Goal: Find specific page/section: Find specific page/section

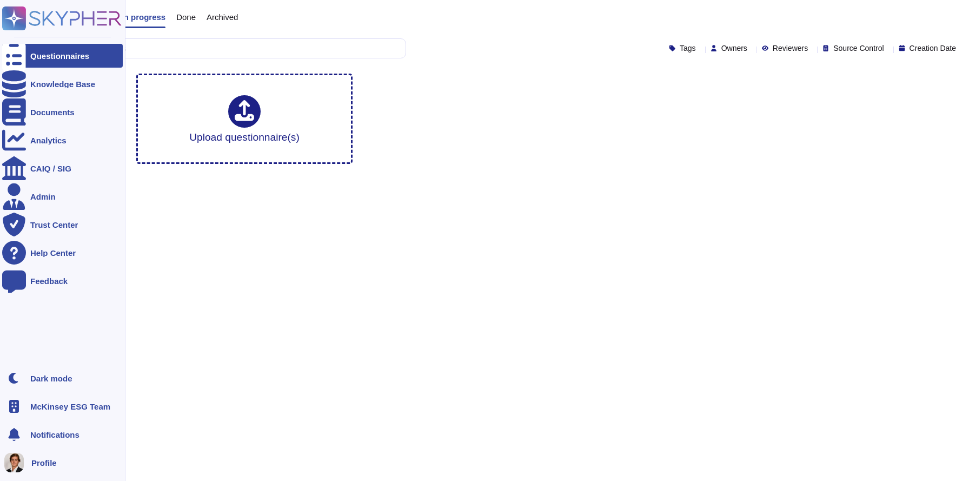
click at [54, 407] on span "McKinsey ESG Team" at bounding box center [70, 406] width 80 height 8
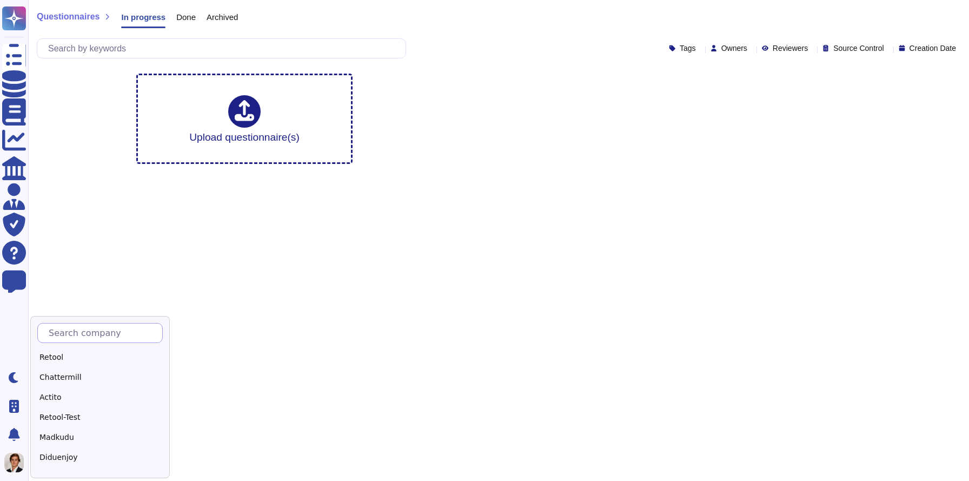
click at [132, 330] on input "text" at bounding box center [102, 332] width 119 height 19
type input "McKinsey"
click at [62, 358] on div "McKinsey" at bounding box center [104, 357] width 135 height 16
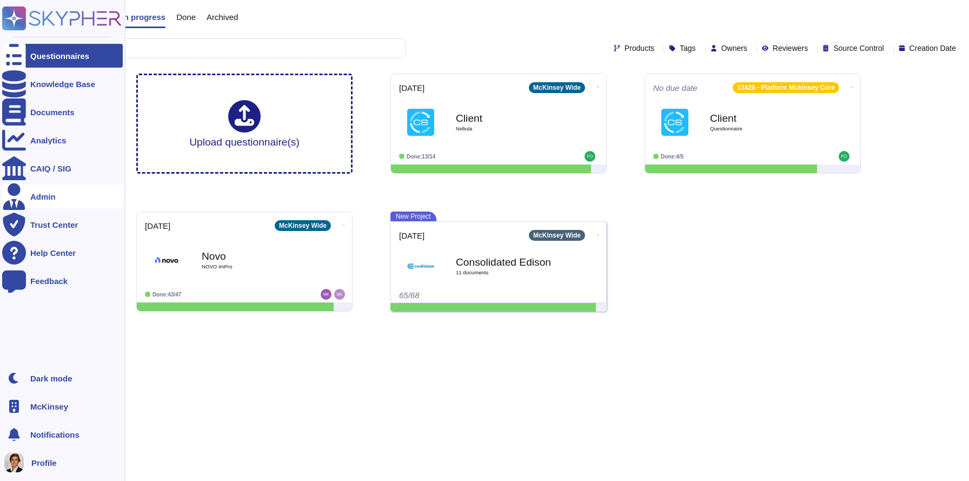
click at [53, 185] on div "Admin" at bounding box center [62, 196] width 121 height 24
